Goal: Task Accomplishment & Management: Manage account settings

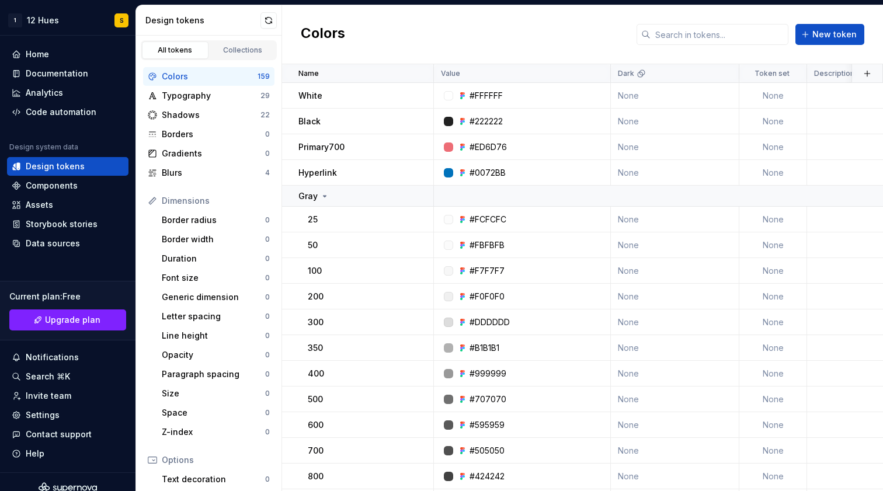
scroll to position [148, 0]
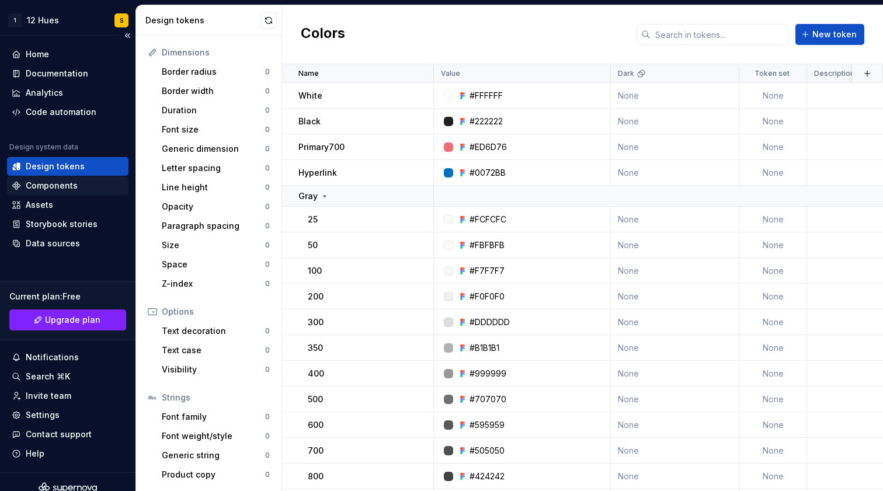
click at [46, 185] on div "Components" at bounding box center [52, 186] width 52 height 12
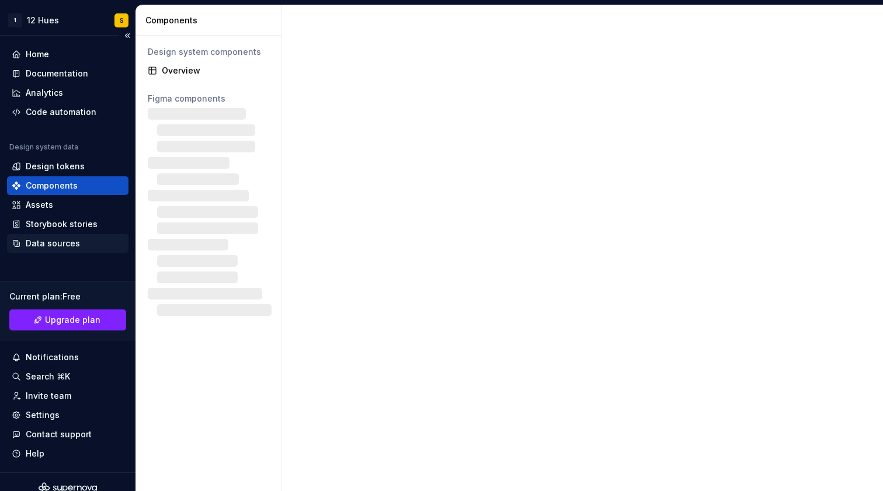
click at [54, 240] on div "Data sources" at bounding box center [53, 244] width 54 height 12
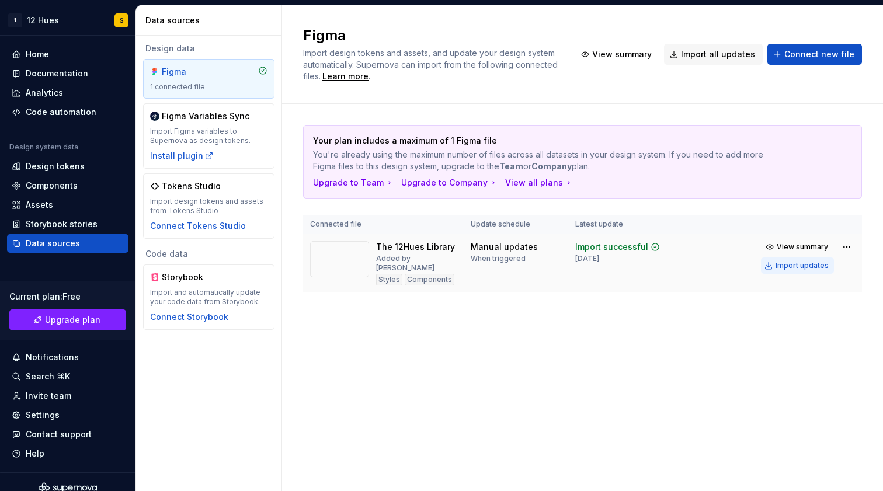
click at [790, 267] on div "Import updates" at bounding box center [802, 265] width 53 height 9
click at [572, 309] on div "Your plan includes a maximum of 1 Figma file You're already using the maximum n…" at bounding box center [582, 220] width 559 height 233
click at [73, 159] on div "Design tokens" at bounding box center [68, 166] width 122 height 19
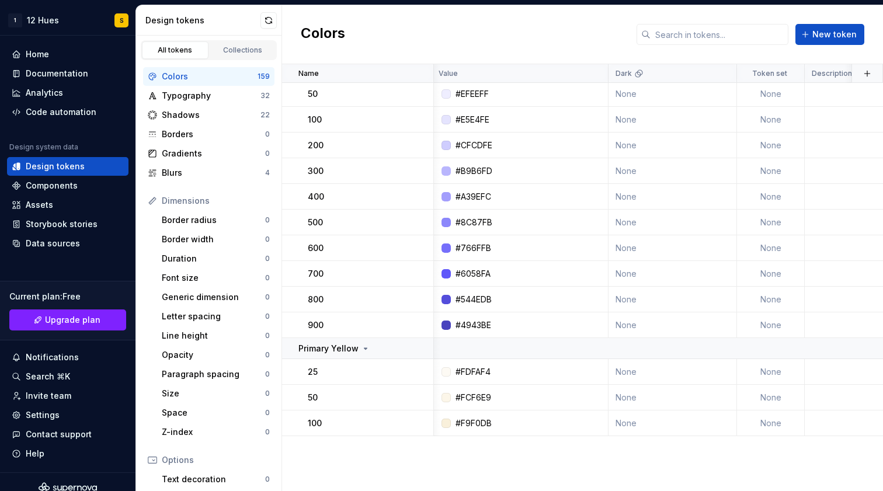
scroll to position [909, 2]
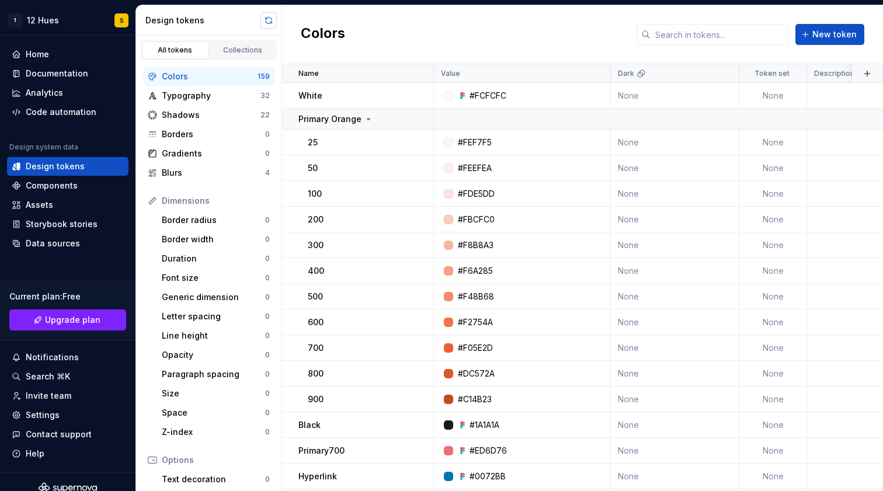
click at [271, 18] on button "button" at bounding box center [269, 20] width 16 height 16
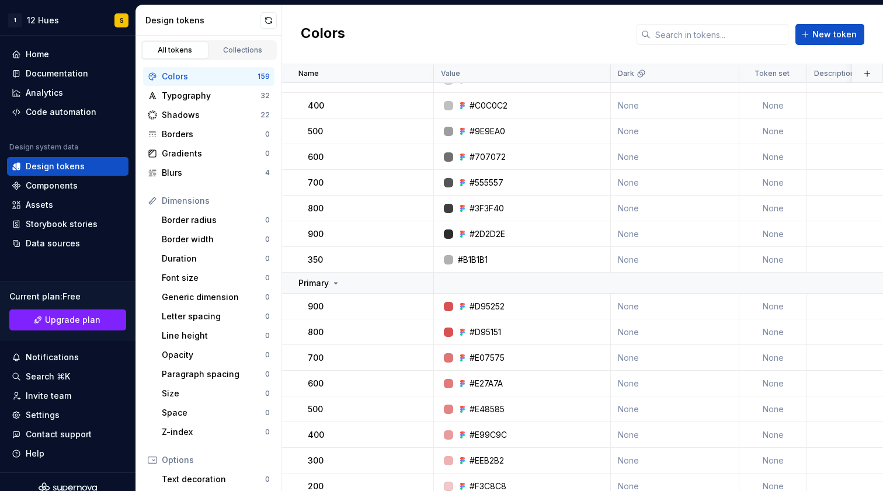
scroll to position [862, 0]
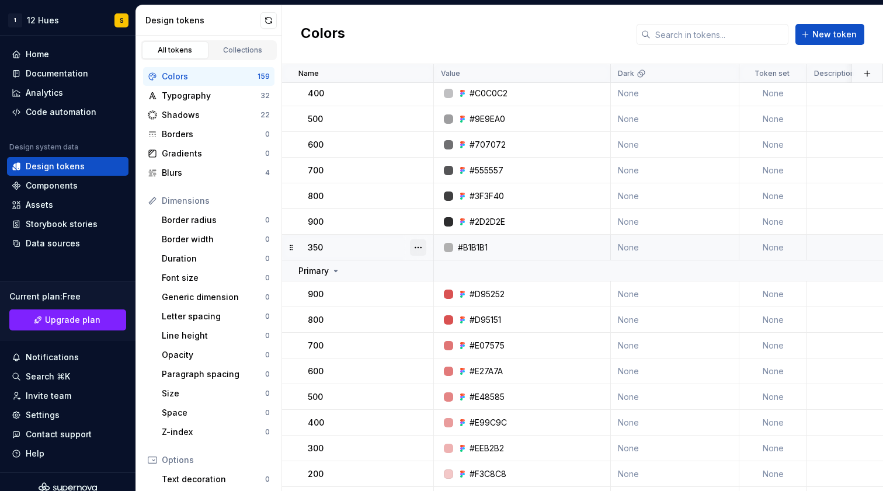
click at [421, 248] on button "button" at bounding box center [418, 248] width 16 height 16
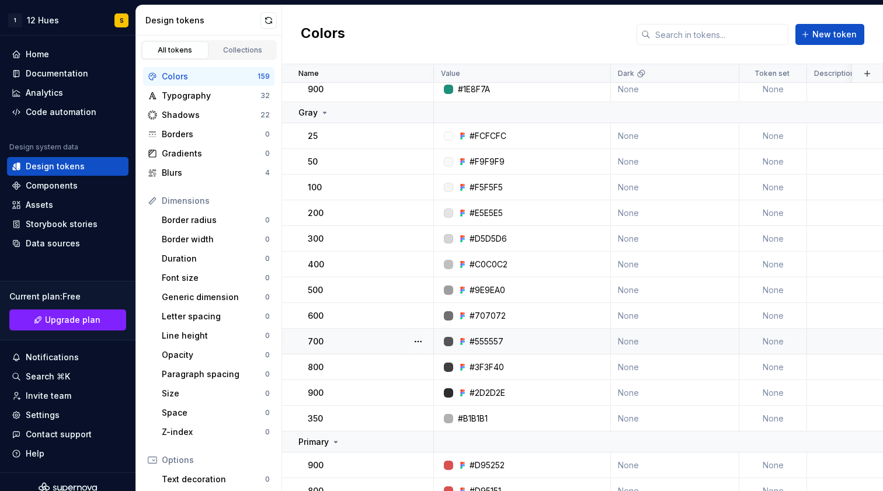
scroll to position [698, 0]
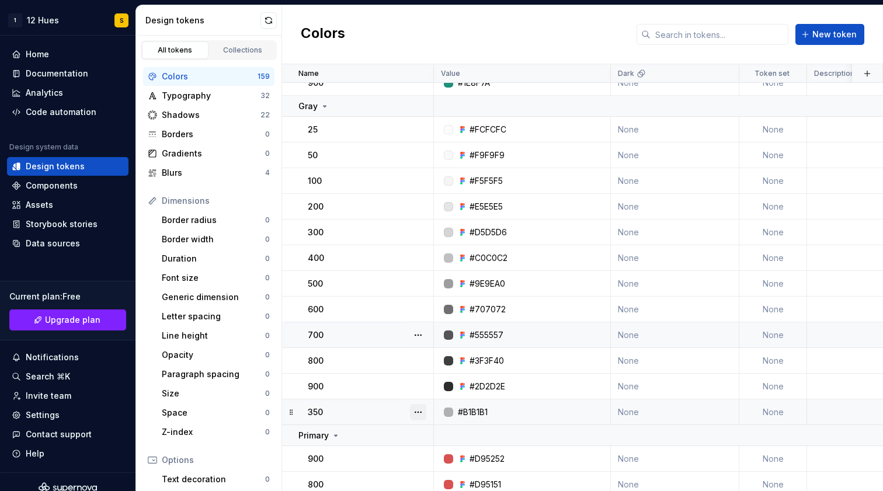
click at [418, 411] on button "button" at bounding box center [418, 412] width 16 height 16
click at [449, 474] on div "Delete token" at bounding box center [470, 478] width 76 height 12
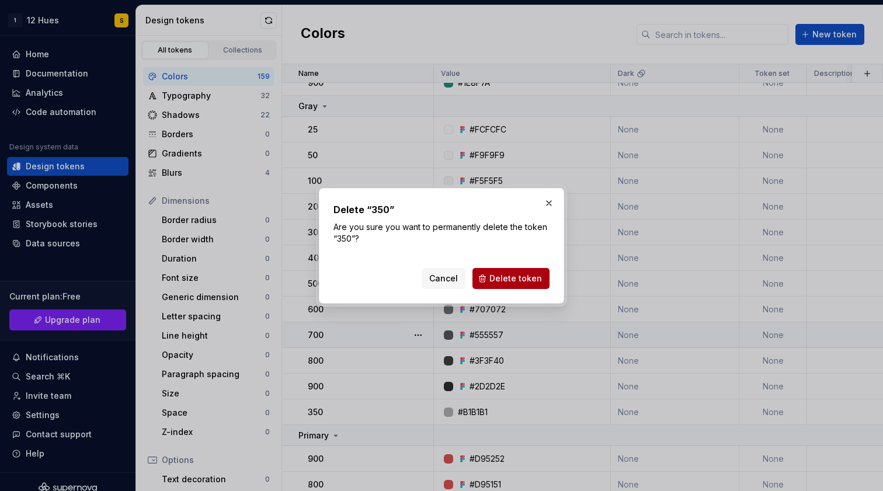
click at [517, 278] on span "Delete token" at bounding box center [516, 279] width 53 height 12
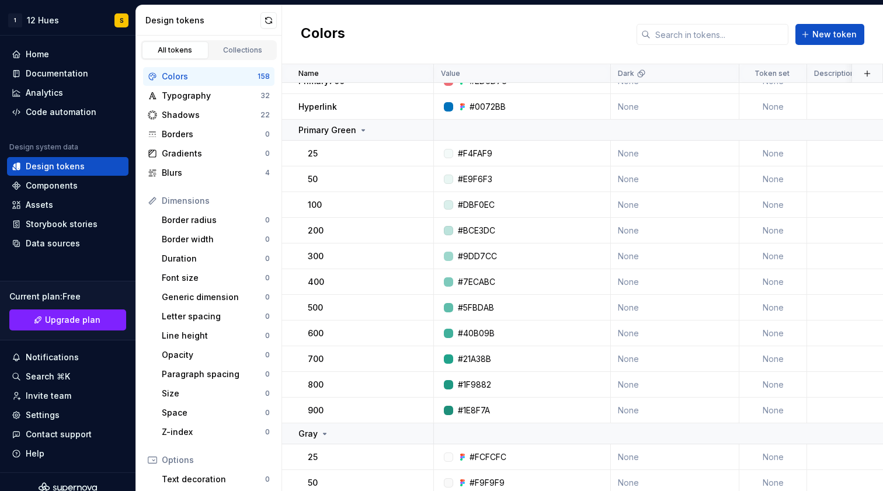
scroll to position [365, 0]
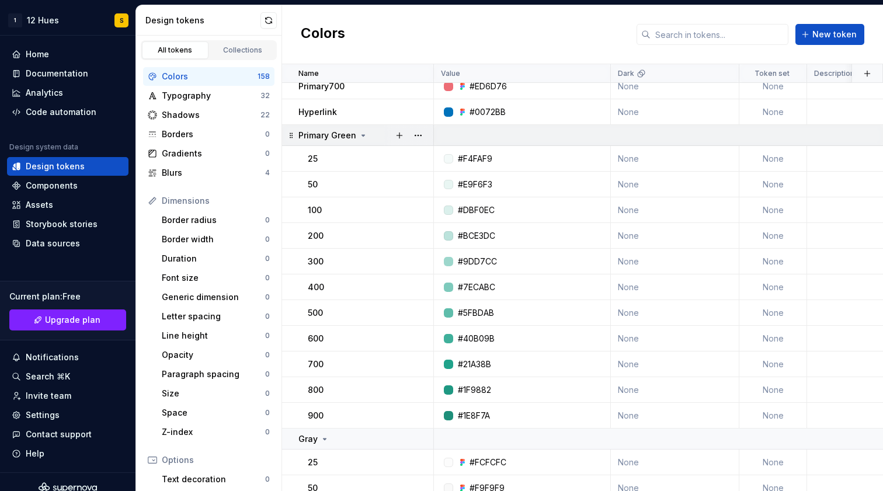
click at [362, 135] on icon at bounding box center [363, 135] width 3 height 1
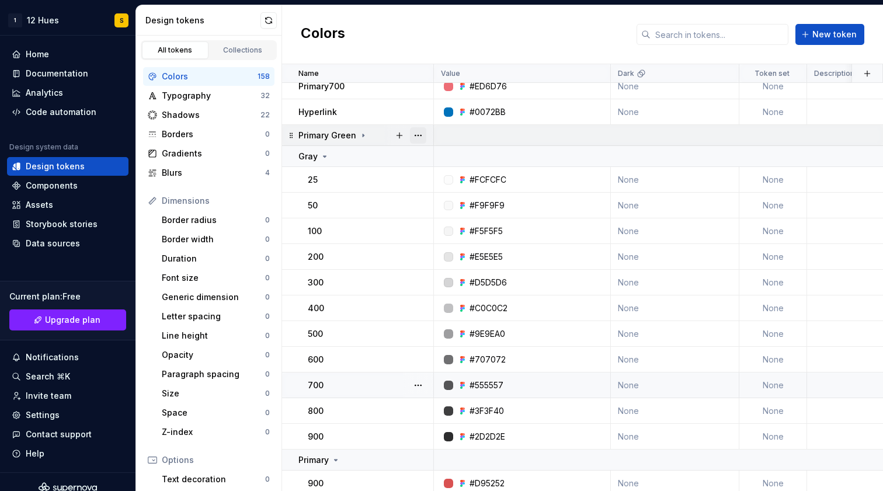
click at [424, 133] on button "button" at bounding box center [418, 135] width 16 height 16
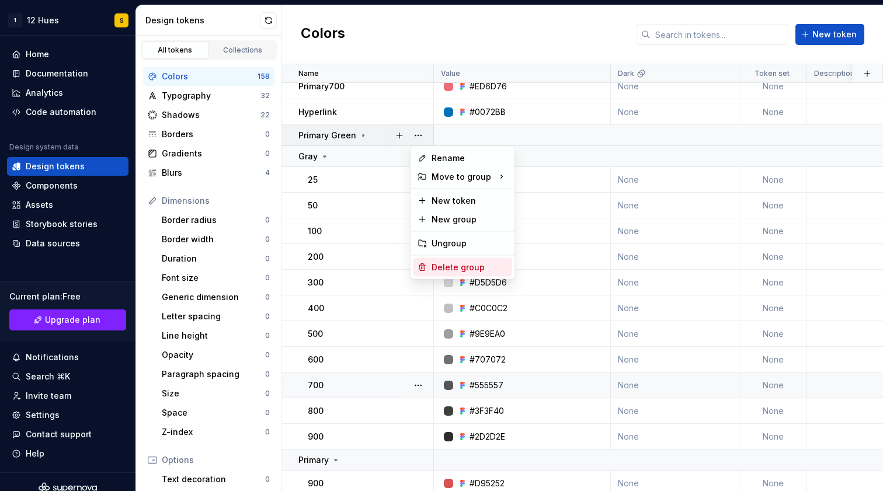
click at [455, 266] on div "Delete group" at bounding box center [470, 268] width 76 height 12
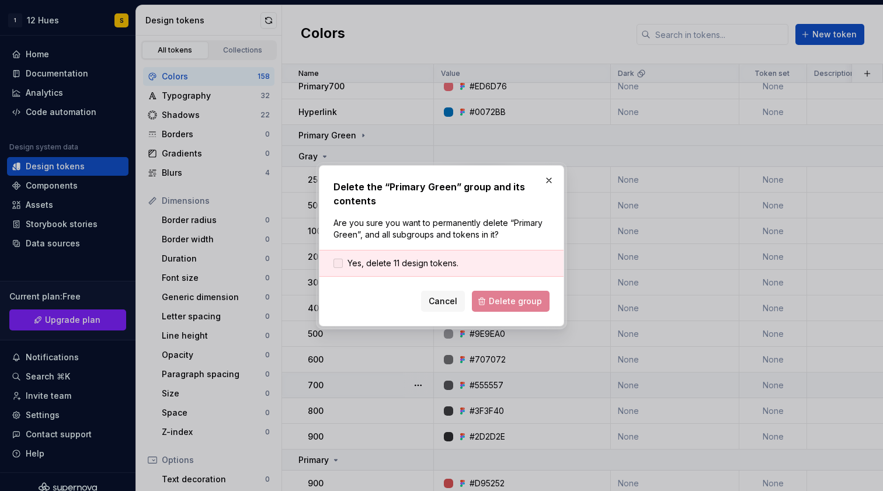
click at [345, 264] on label "Yes, delete 11 design tokens." at bounding box center [396, 264] width 125 height 12
click at [543, 295] on button "Delete group" at bounding box center [511, 301] width 78 height 21
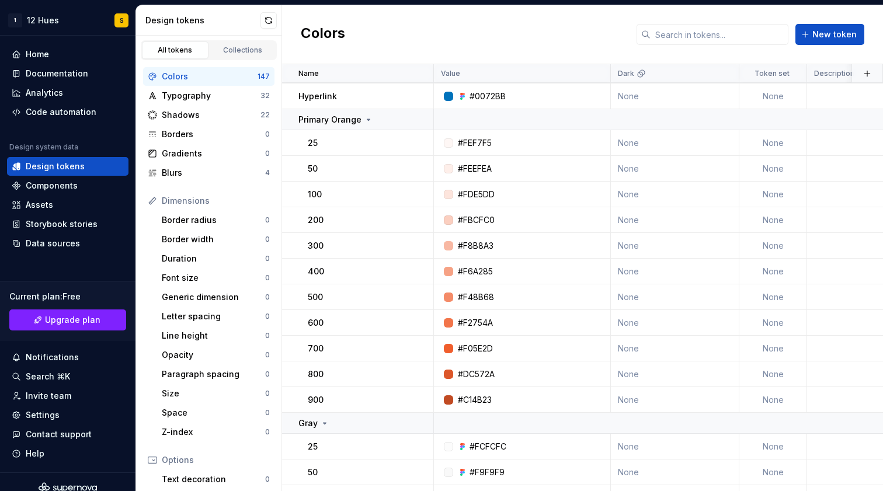
scroll to position [378, 0]
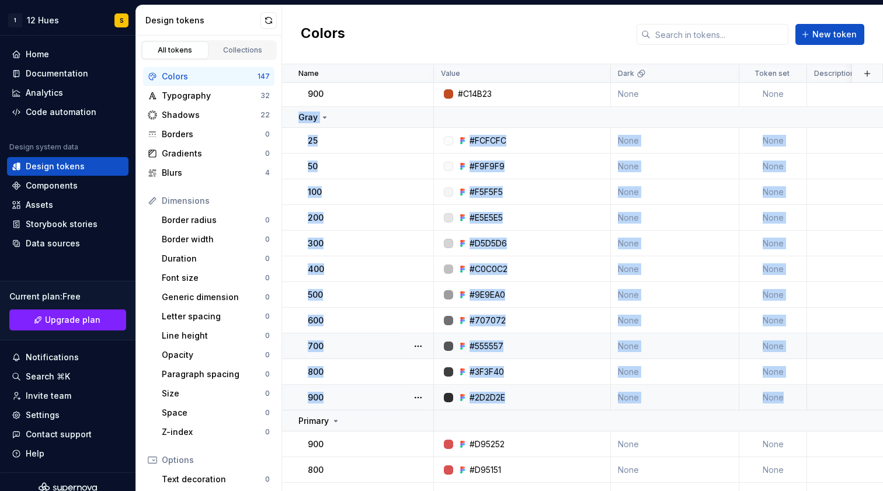
drag, startPoint x: 293, startPoint y: 115, endPoint x: 793, endPoint y: 394, distance: 573.1
copy tbody "Gray 25 #FCFCFC None None 19 minutes ago 50 #F9F9F9 None None 19 minutes ago 10…"
click at [524, 43] on div "Colors New token" at bounding box center [582, 34] width 601 height 59
